Goal: Find specific page/section: Locate a particular part of the current website

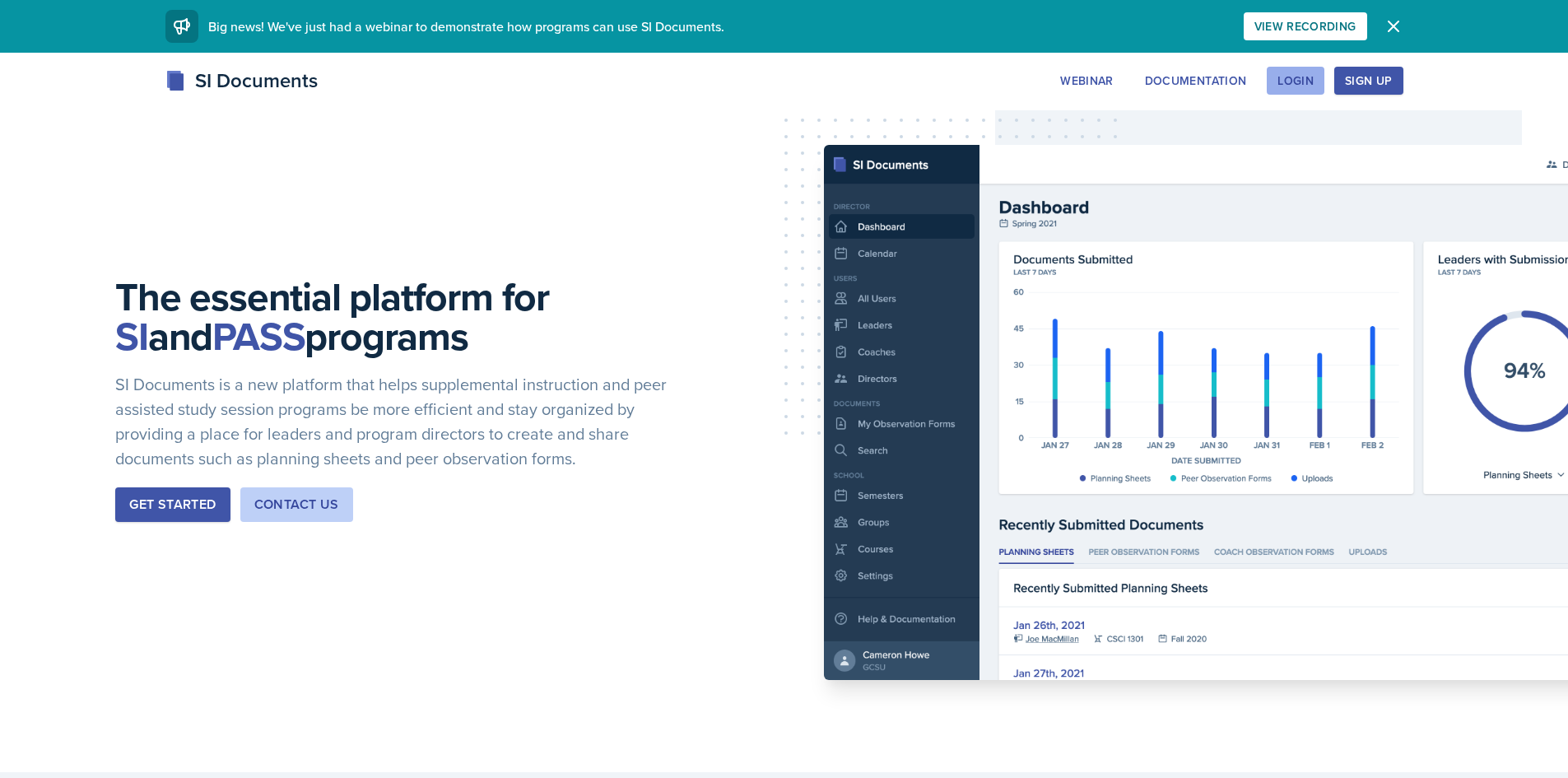
click at [1305, 79] on div "Login" at bounding box center [1296, 81] width 36 height 13
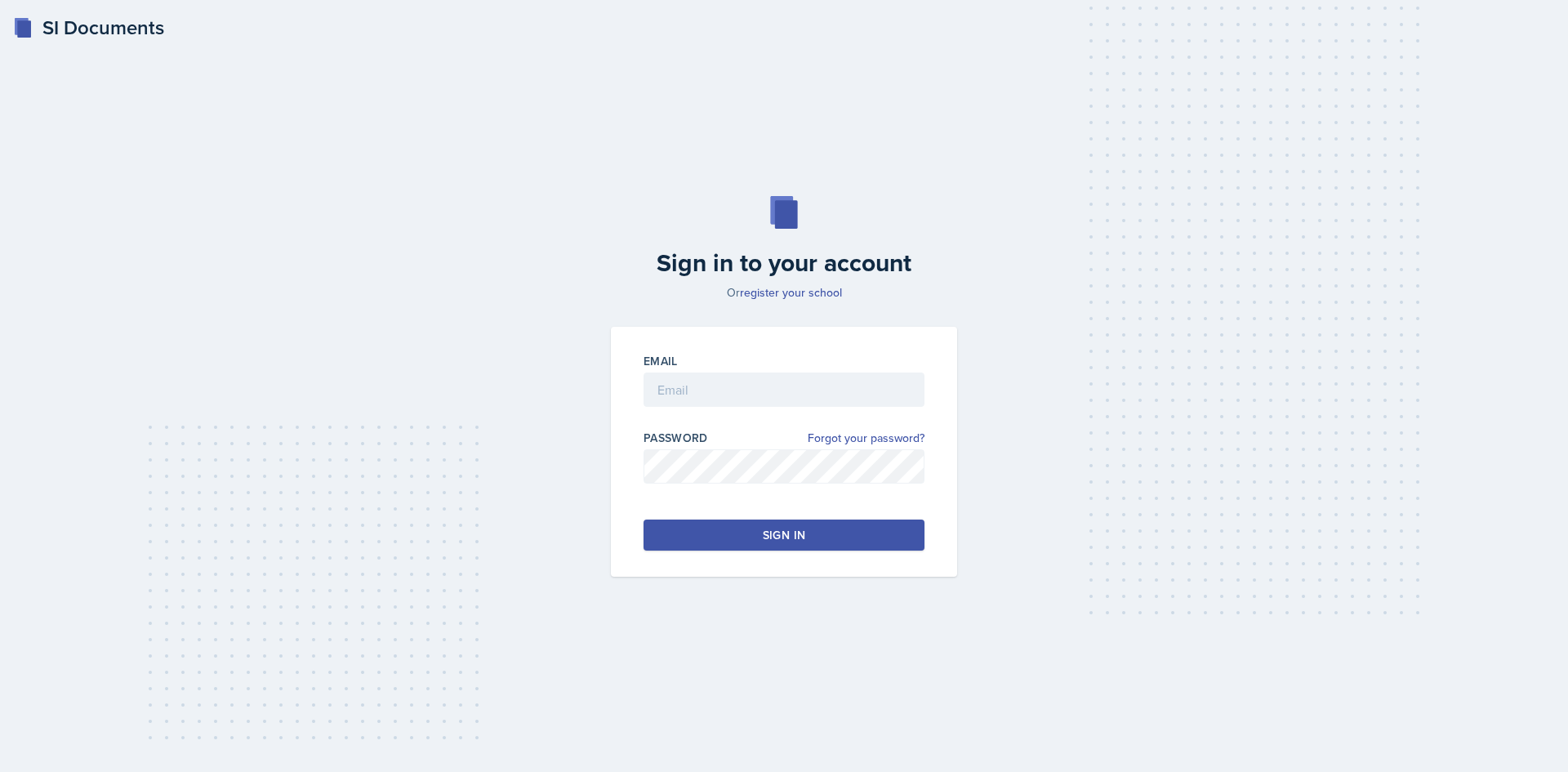
click at [686, 363] on div "Email" at bounding box center [784, 361] width 281 height 16
click at [685, 378] on input "email" at bounding box center [784, 389] width 281 height 34
type input "[EMAIL_ADDRESS][DOMAIN_NAME]"
click at [733, 529] on button "Sign in" at bounding box center [784, 534] width 281 height 31
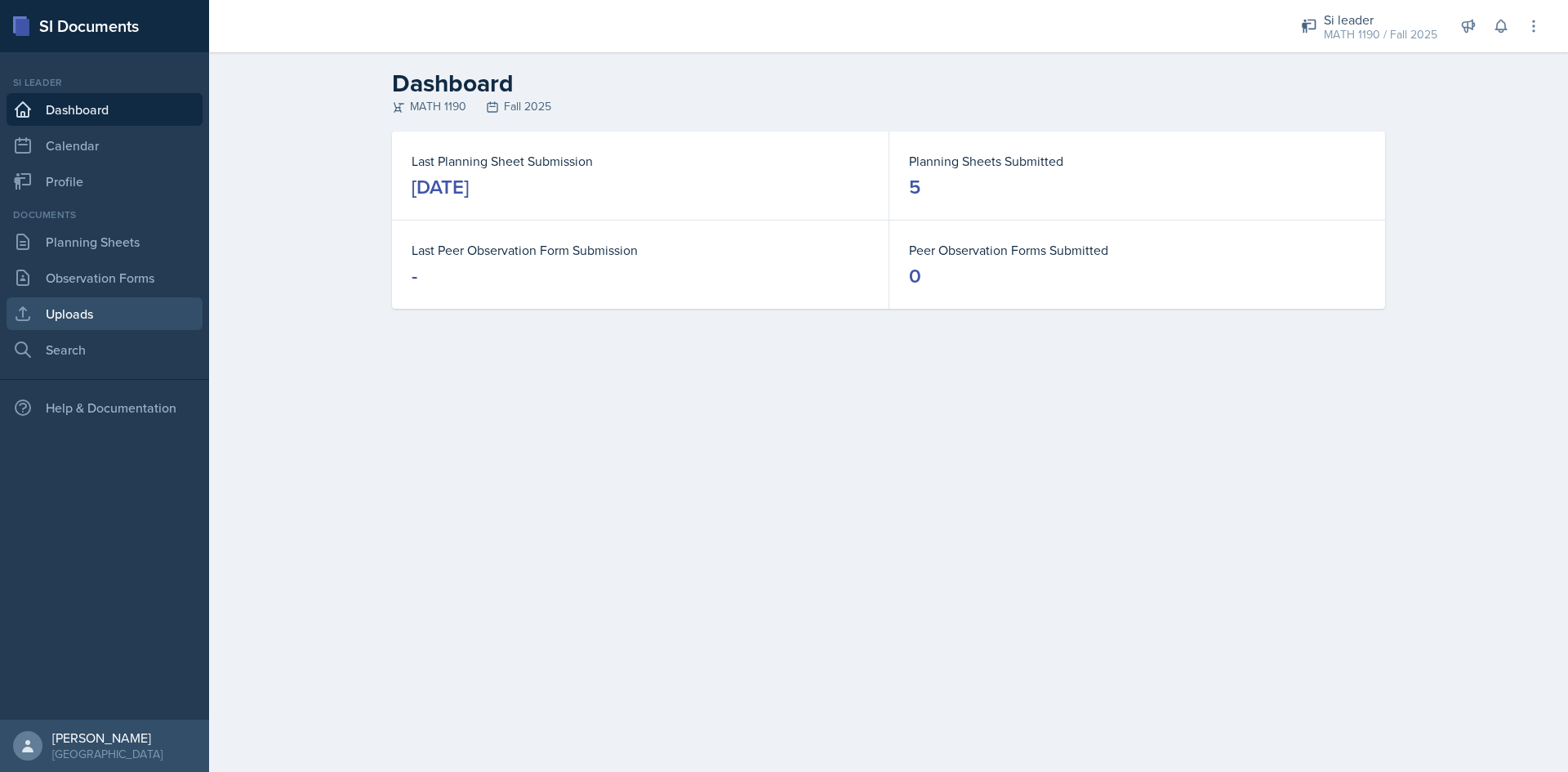
click at [132, 313] on link "Uploads" at bounding box center [105, 313] width 196 height 33
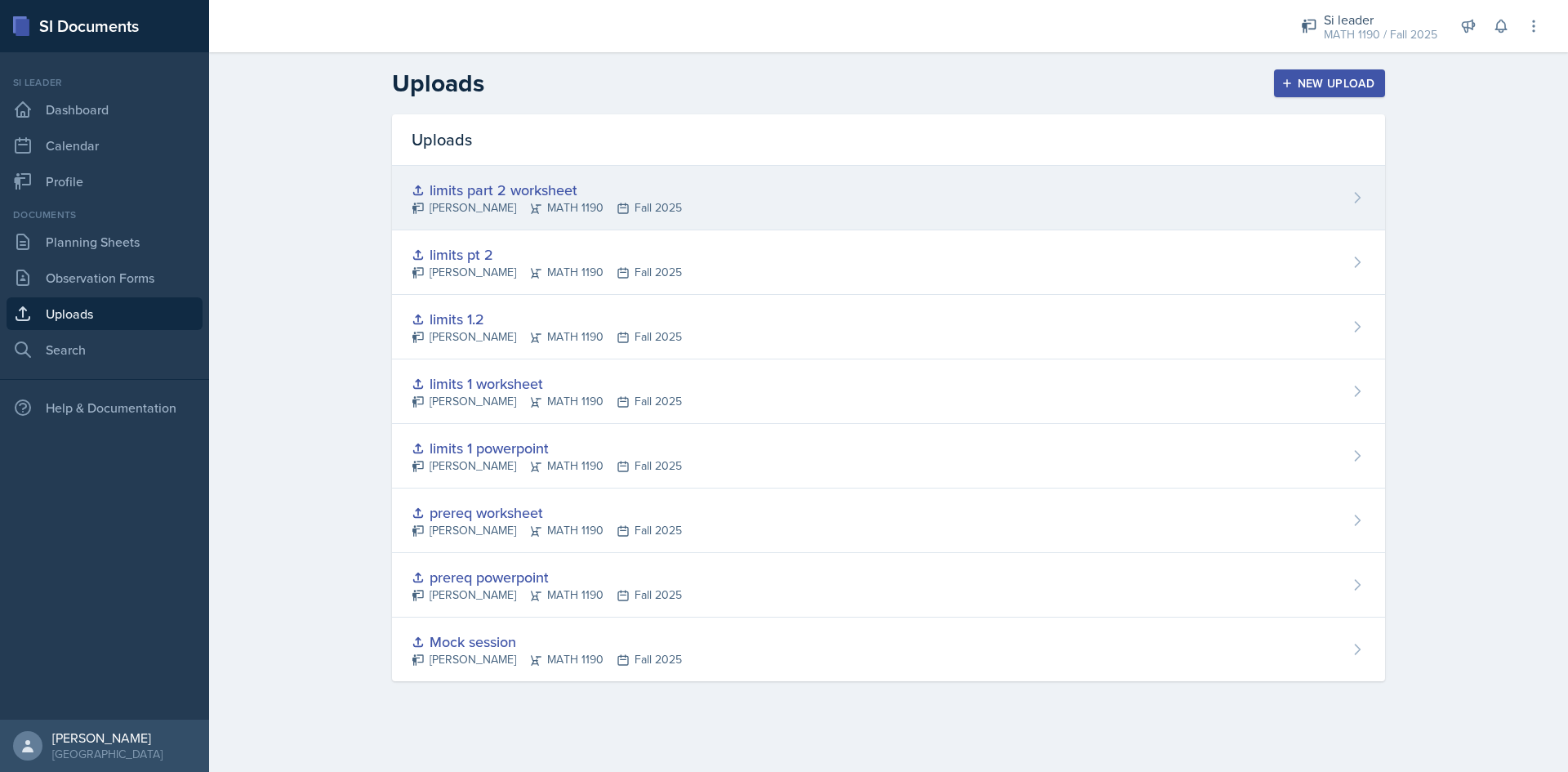
click at [501, 195] on div "limits part 2 worksheet" at bounding box center [547, 189] width 270 height 22
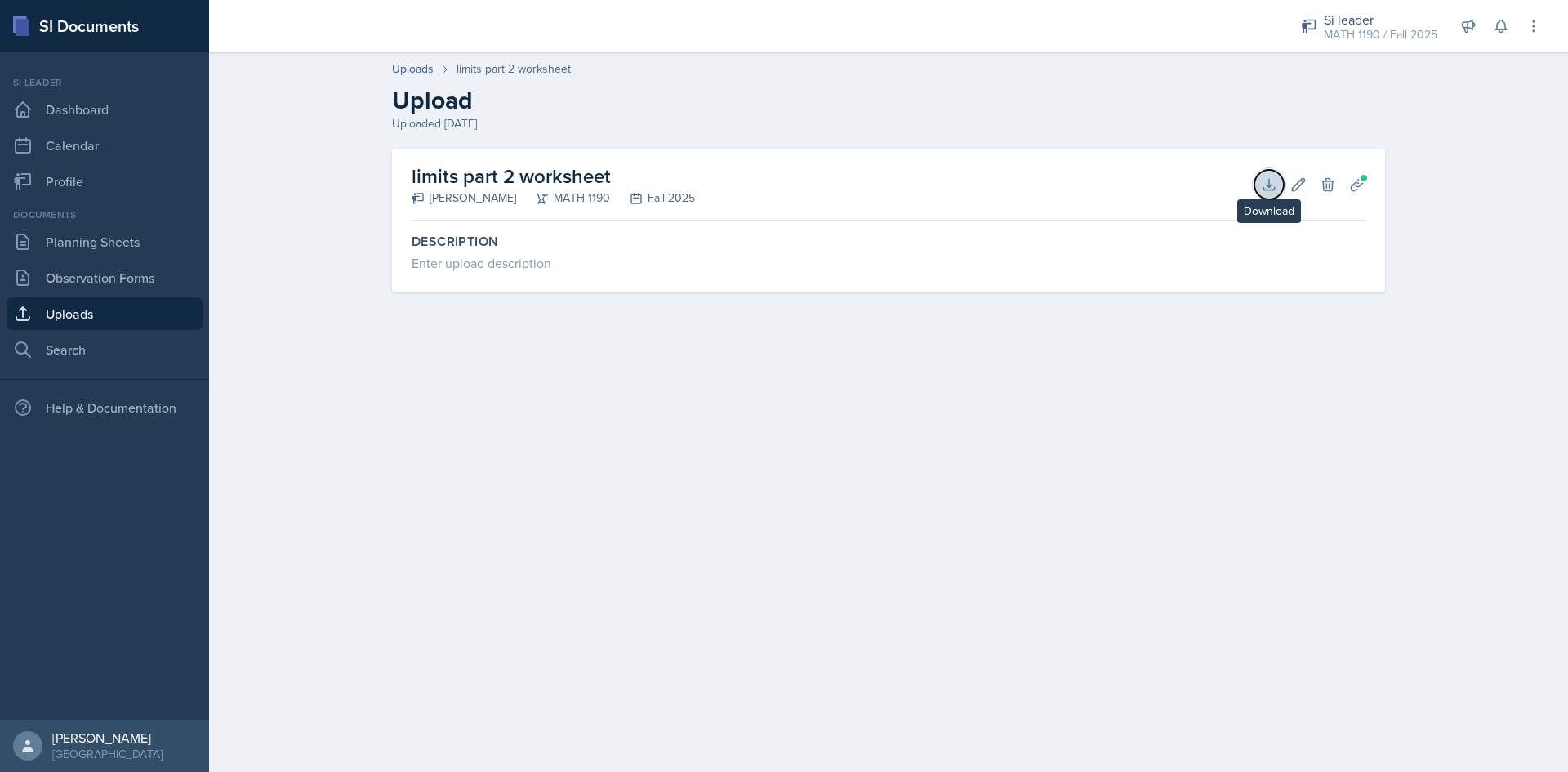
click at [1265, 191] on icon at bounding box center [1269, 184] width 16 height 16
